Goal: Information Seeking & Learning: Learn about a topic

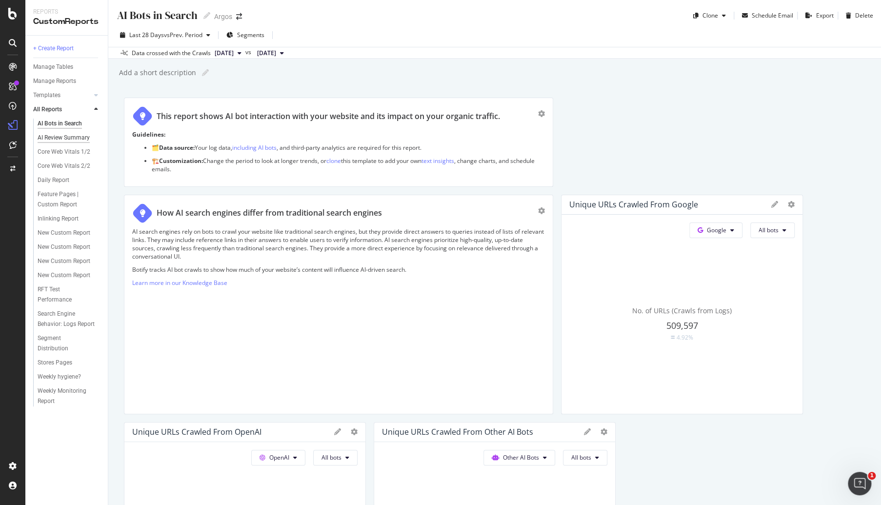
click at [47, 139] on div "AI Review Summary" at bounding box center [64, 138] width 52 height 10
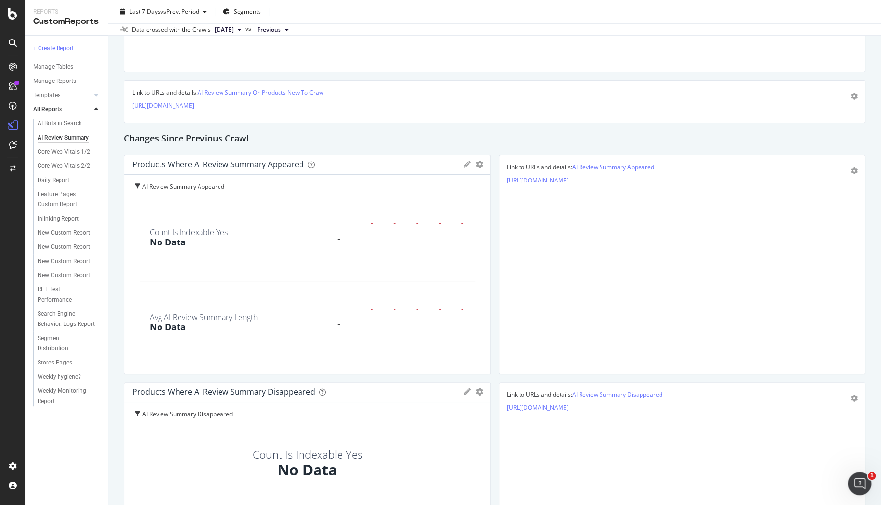
scroll to position [585, 0]
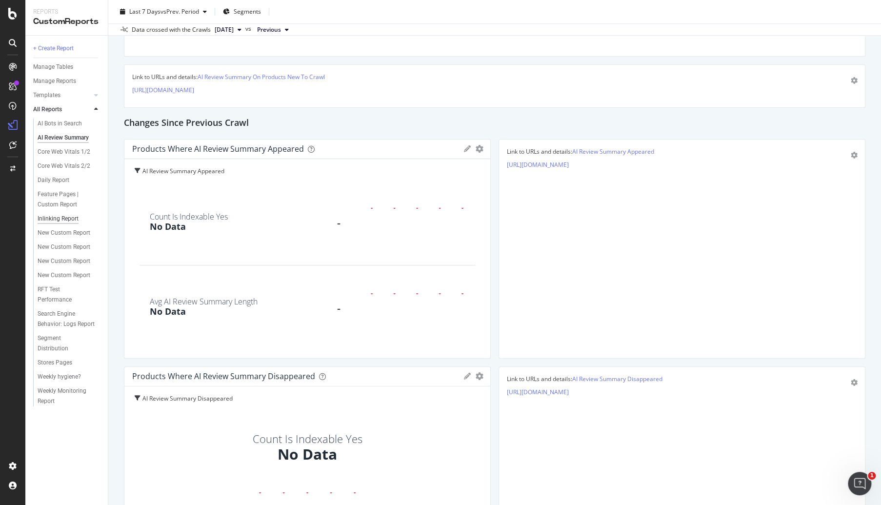
click at [51, 217] on div "Inlinking Report" at bounding box center [58, 219] width 41 height 10
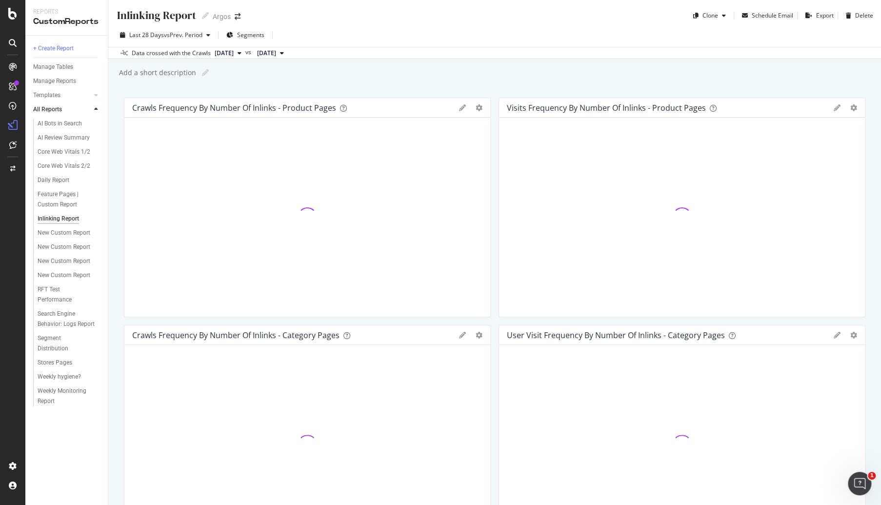
click at [7, 39] on div at bounding box center [13, 43] width 16 height 16
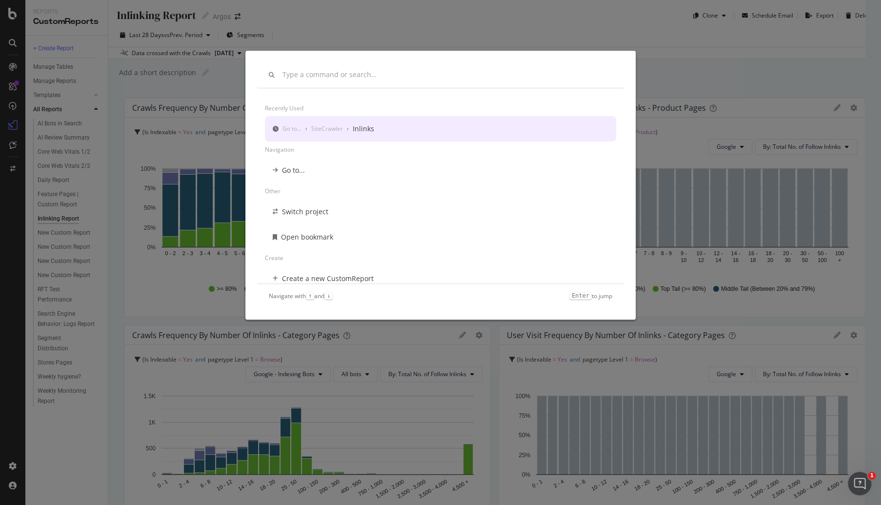
paste input "modal"
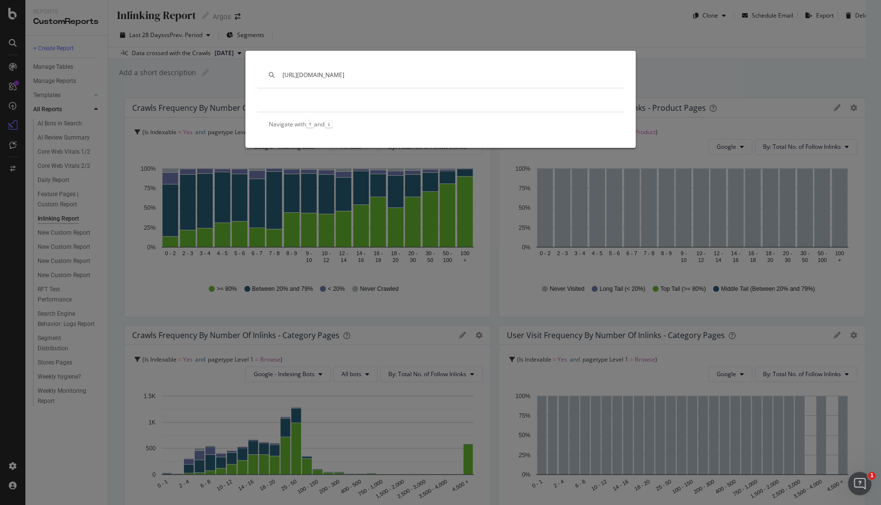
type input "[URL][DOMAIN_NAME]"
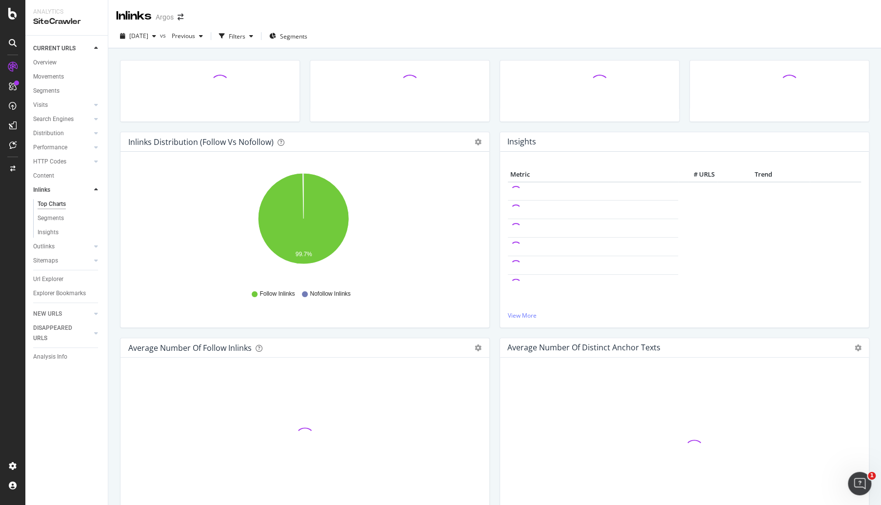
click at [54, 271] on div "Overview Movements Segments Visits Analysis Orphan URLs Search Engines Top Char…" at bounding box center [70, 181] width 75 height 251
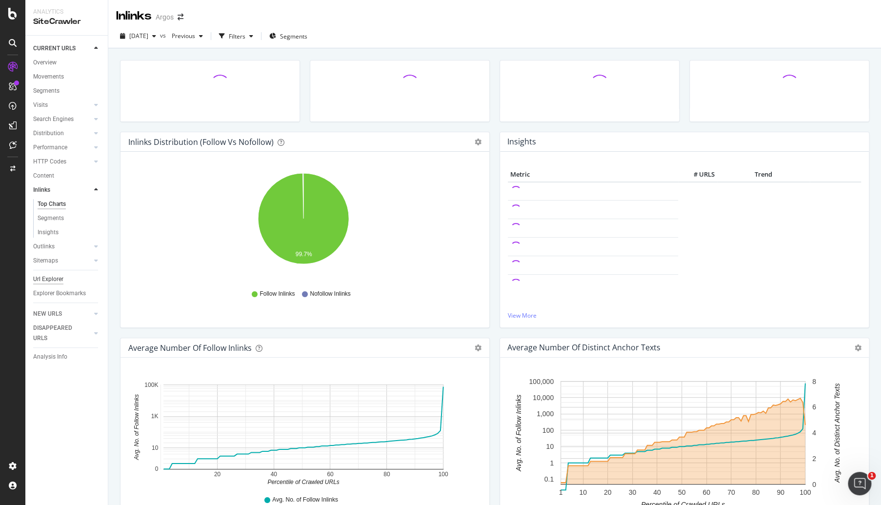
click at [50, 279] on div "Url Explorer" at bounding box center [48, 279] width 30 height 10
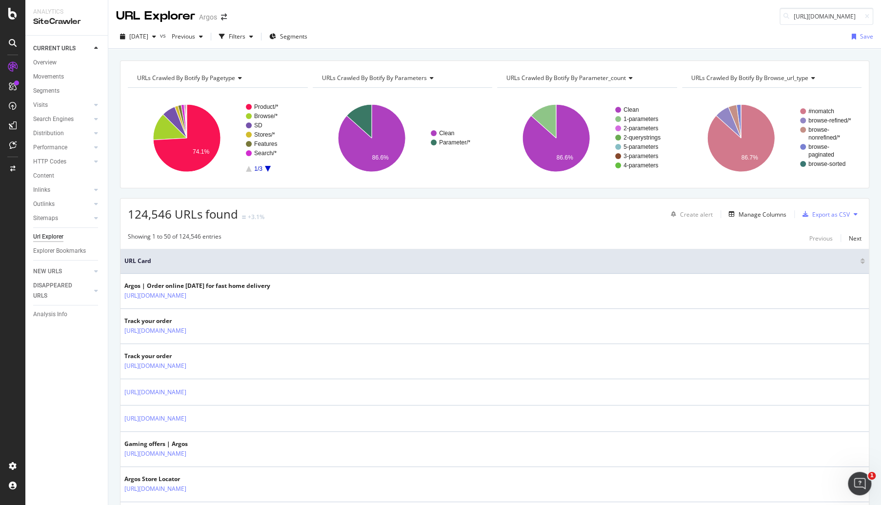
scroll to position [0, 58]
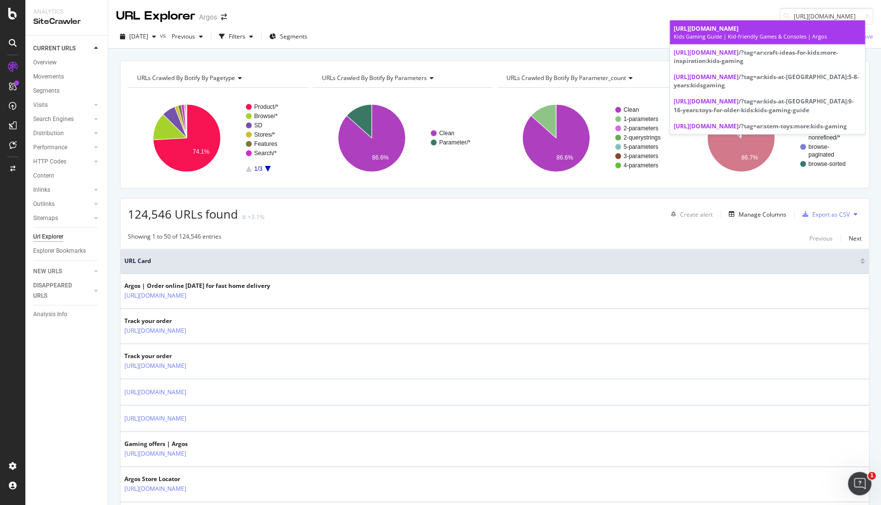
type input "[URL][DOMAIN_NAME]"
click at [738, 32] on span "[URL][DOMAIN_NAME]" at bounding box center [706, 28] width 65 height 8
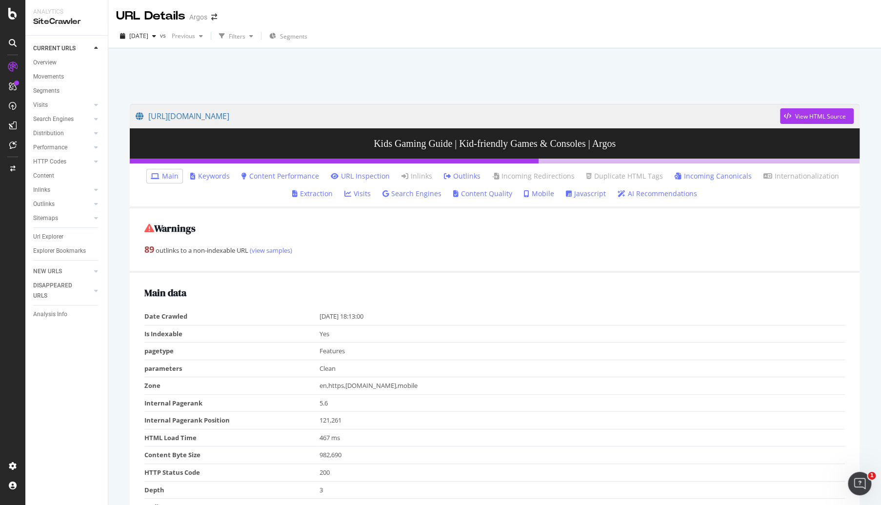
click at [460, 175] on link "Outlinks" at bounding box center [462, 176] width 37 height 10
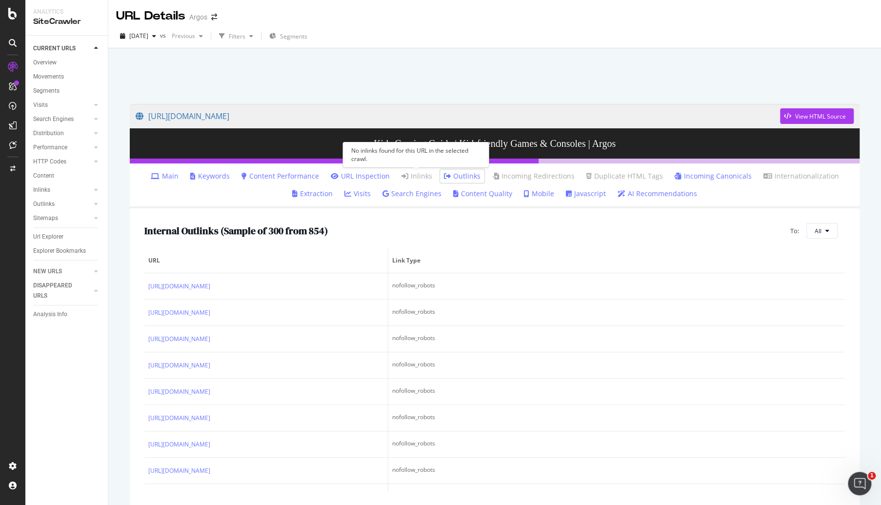
click at [427, 172] on link "Inlinks" at bounding box center [416, 176] width 31 height 10
click at [55, 237] on div "Url Explorer" at bounding box center [48, 237] width 30 height 10
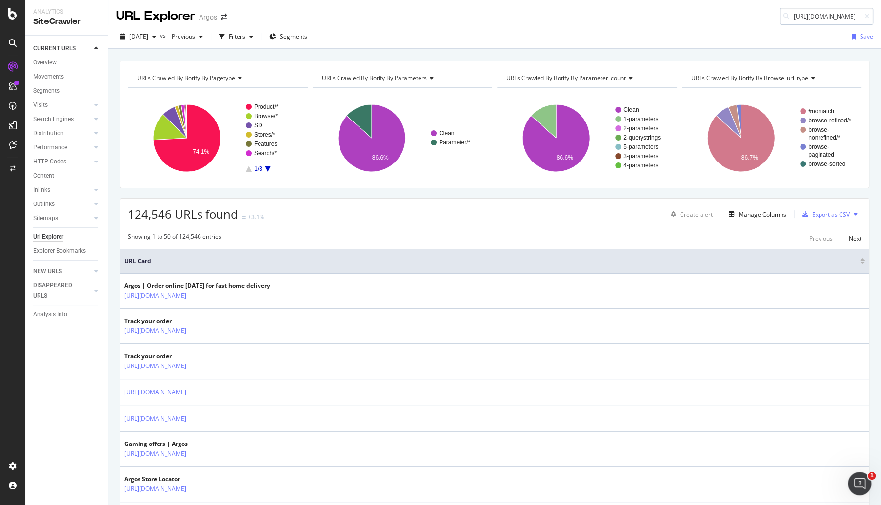
scroll to position [0, 53]
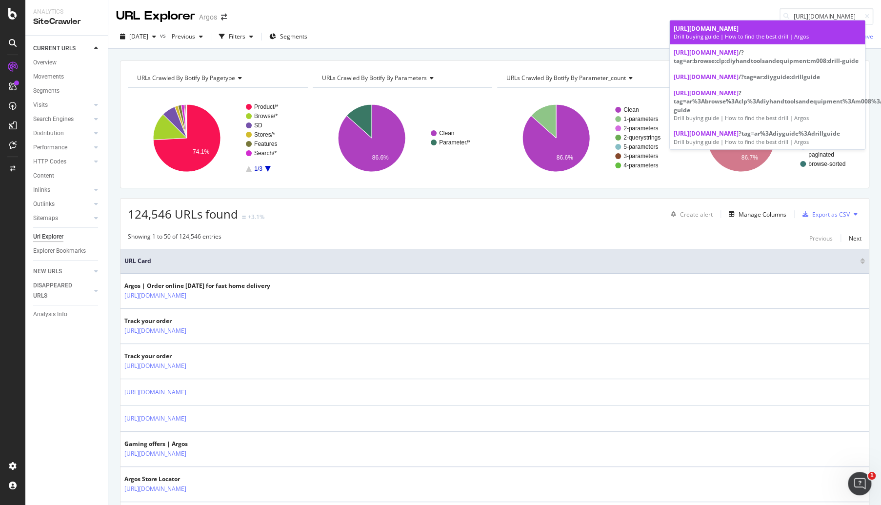
type input "[URL][DOMAIN_NAME]"
click at [734, 33] on div "Drill buying guide | How to find the best drill | Argos" at bounding box center [767, 37] width 187 height 8
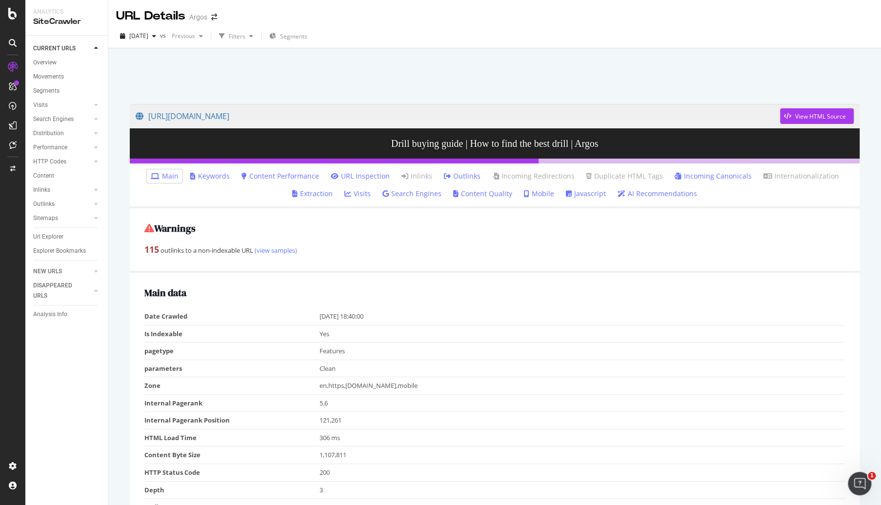
drag, startPoint x: 37, startPoint y: 237, endPoint x: 163, endPoint y: 226, distance: 126.8
click at [37, 237] on div "Url Explorer" at bounding box center [48, 237] width 30 height 10
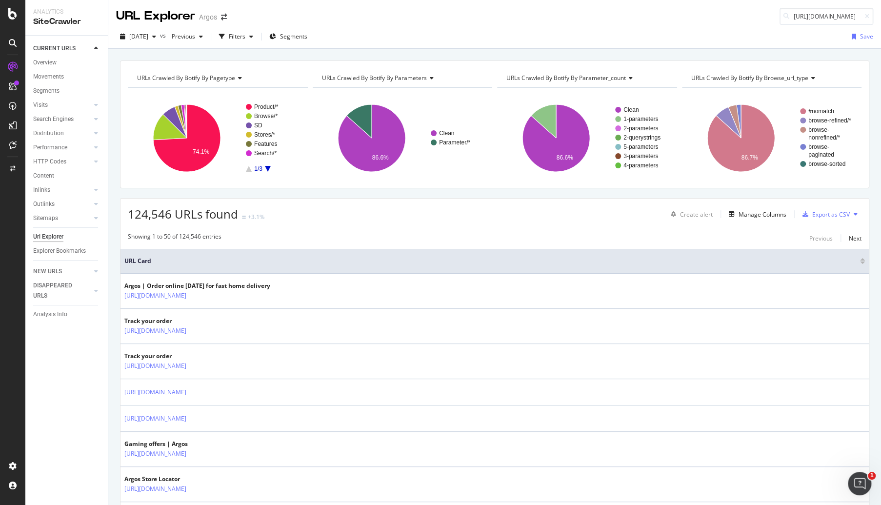
scroll to position [0, 70]
type input "[URL][DOMAIN_NAME]"
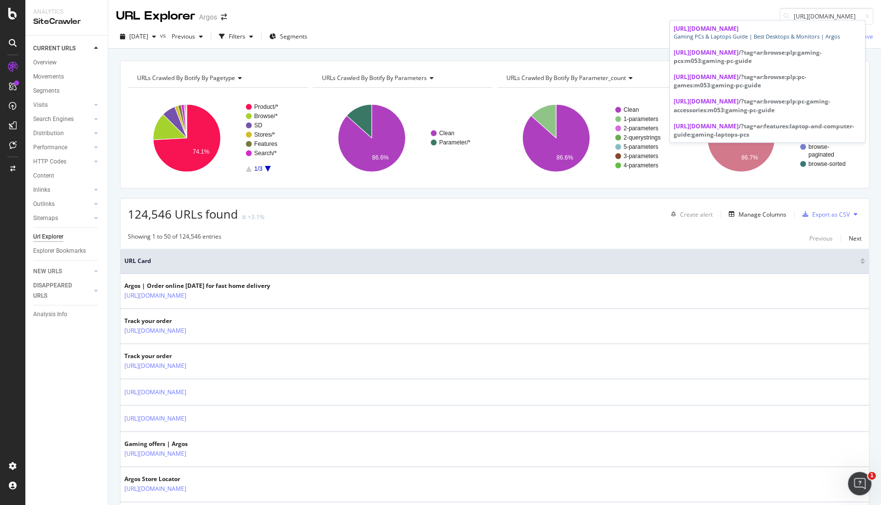
click at [738, 30] on span "[URL][DOMAIN_NAME]" at bounding box center [706, 28] width 65 height 8
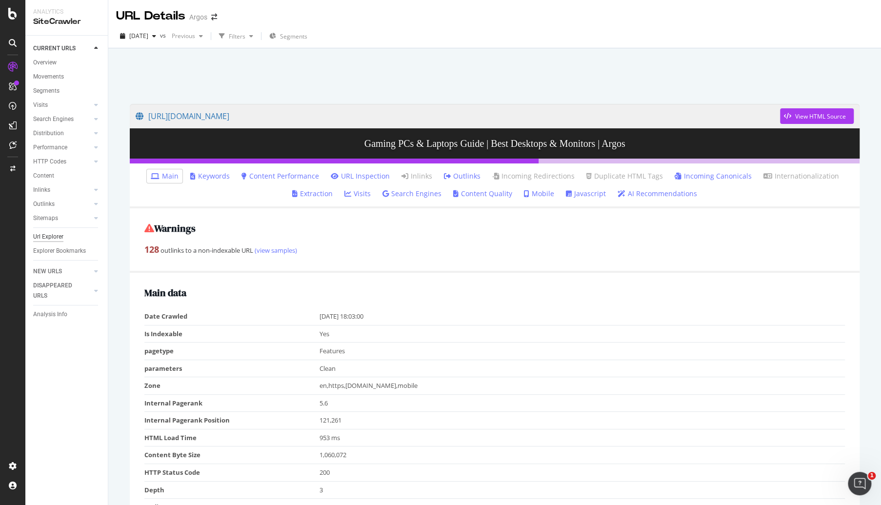
click at [41, 241] on div "Url Explorer" at bounding box center [48, 237] width 30 height 10
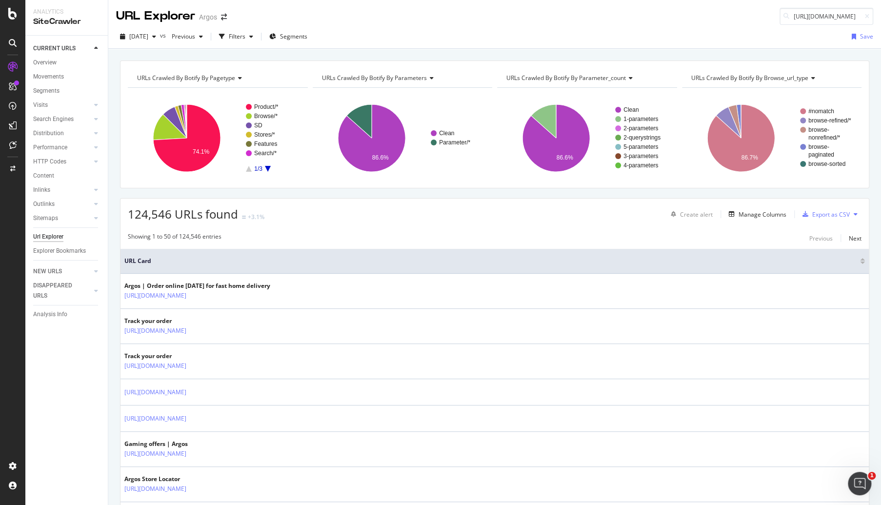
scroll to position [0, 60]
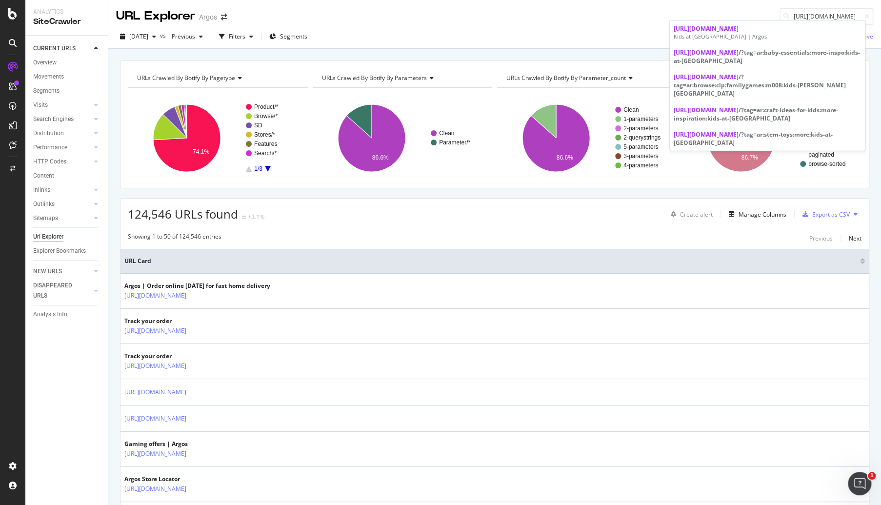
type input "[URL][DOMAIN_NAME]"
click at [710, 34] on div "Kids at [GEOGRAPHIC_DATA] | Argos" at bounding box center [767, 37] width 187 height 8
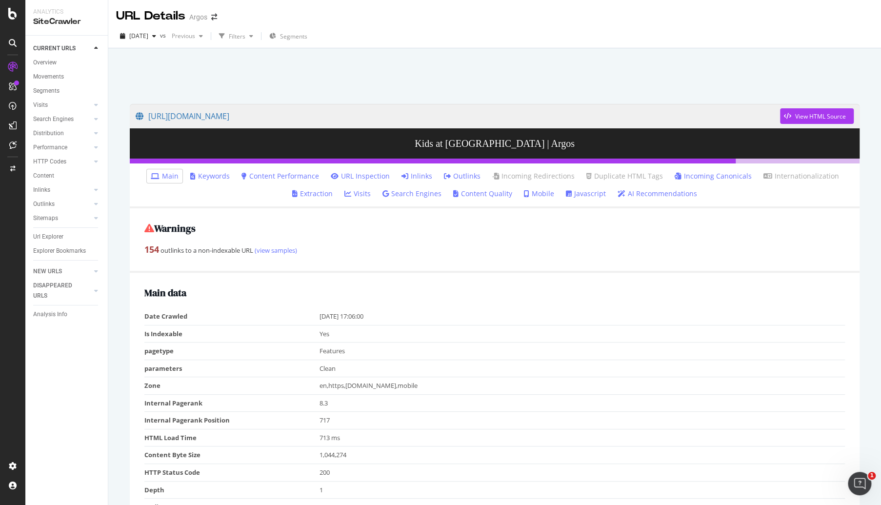
click at [417, 174] on link "Inlinks" at bounding box center [416, 176] width 31 height 10
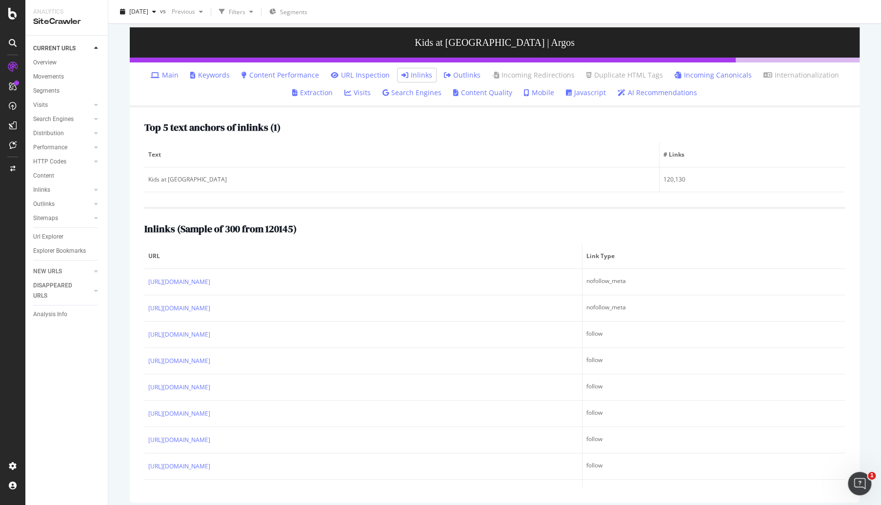
scroll to position [108, 0]
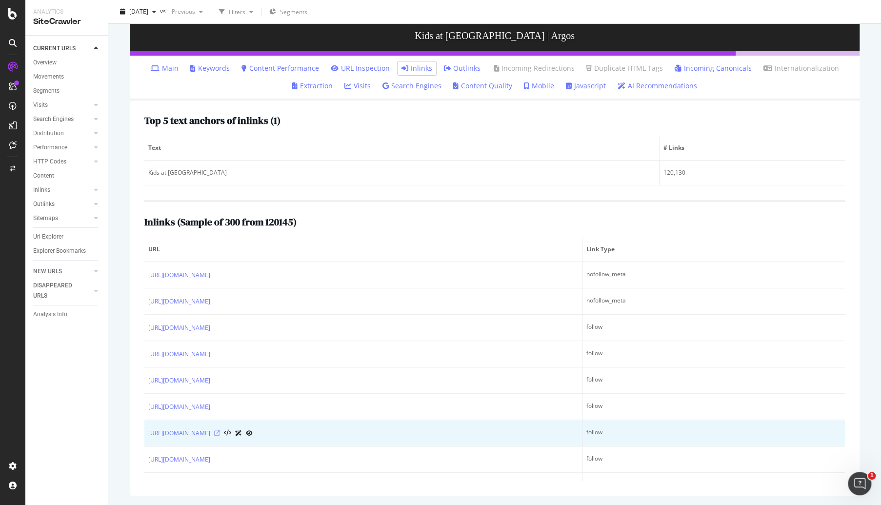
click at [220, 432] on icon at bounding box center [217, 433] width 6 height 6
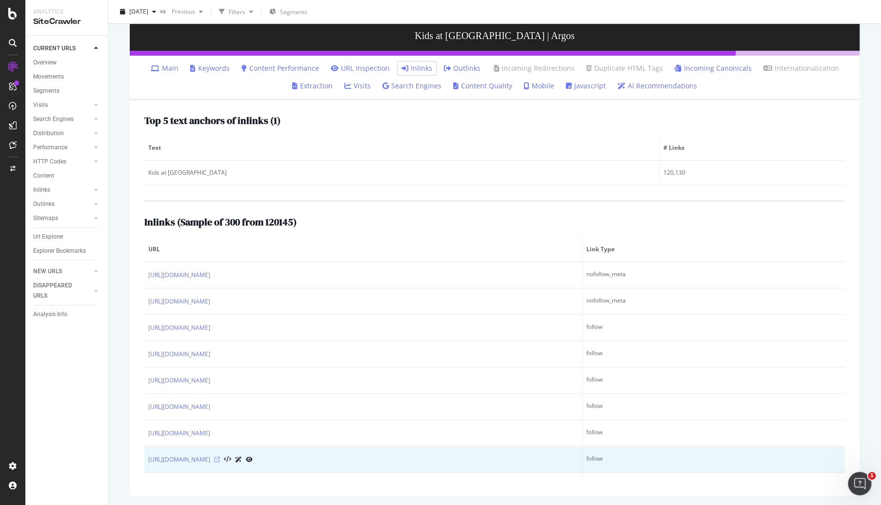
click at [220, 458] on icon at bounding box center [217, 460] width 6 height 6
